Goal: Task Accomplishment & Management: Manage account settings

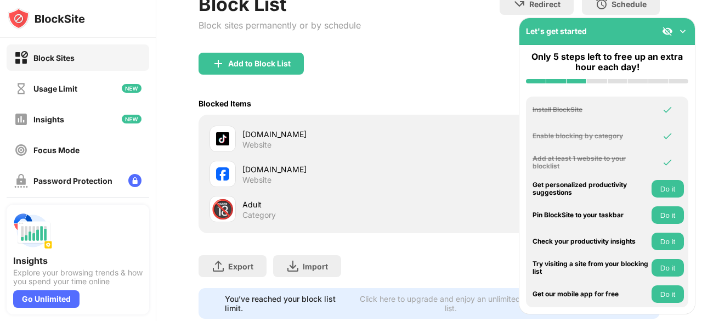
scroll to position [120, 0]
click at [273, 161] on div "[DOMAIN_NAME] Website" at bounding box center [319, 173] width 220 height 26
click at [267, 174] on div "Website" at bounding box center [256, 179] width 29 height 10
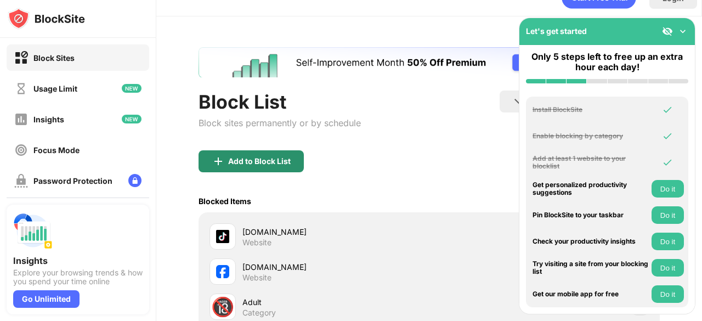
scroll to position [155, 0]
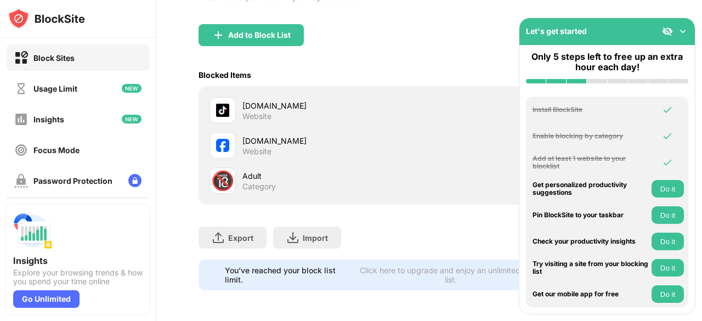
click at [678, 34] on img at bounding box center [682, 31] width 11 height 11
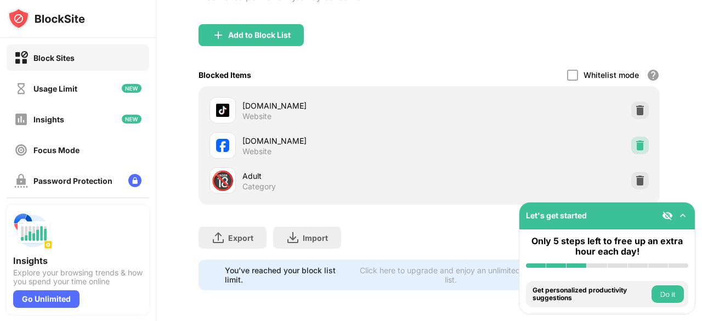
click at [631, 137] on div at bounding box center [640, 146] width 18 height 18
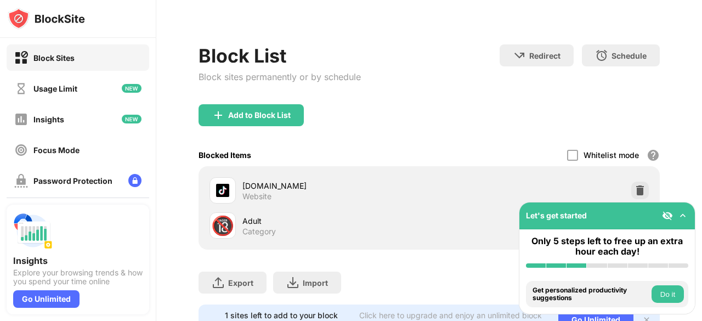
scroll to position [120, 0]
